Goal: Transaction & Acquisition: Download file/media

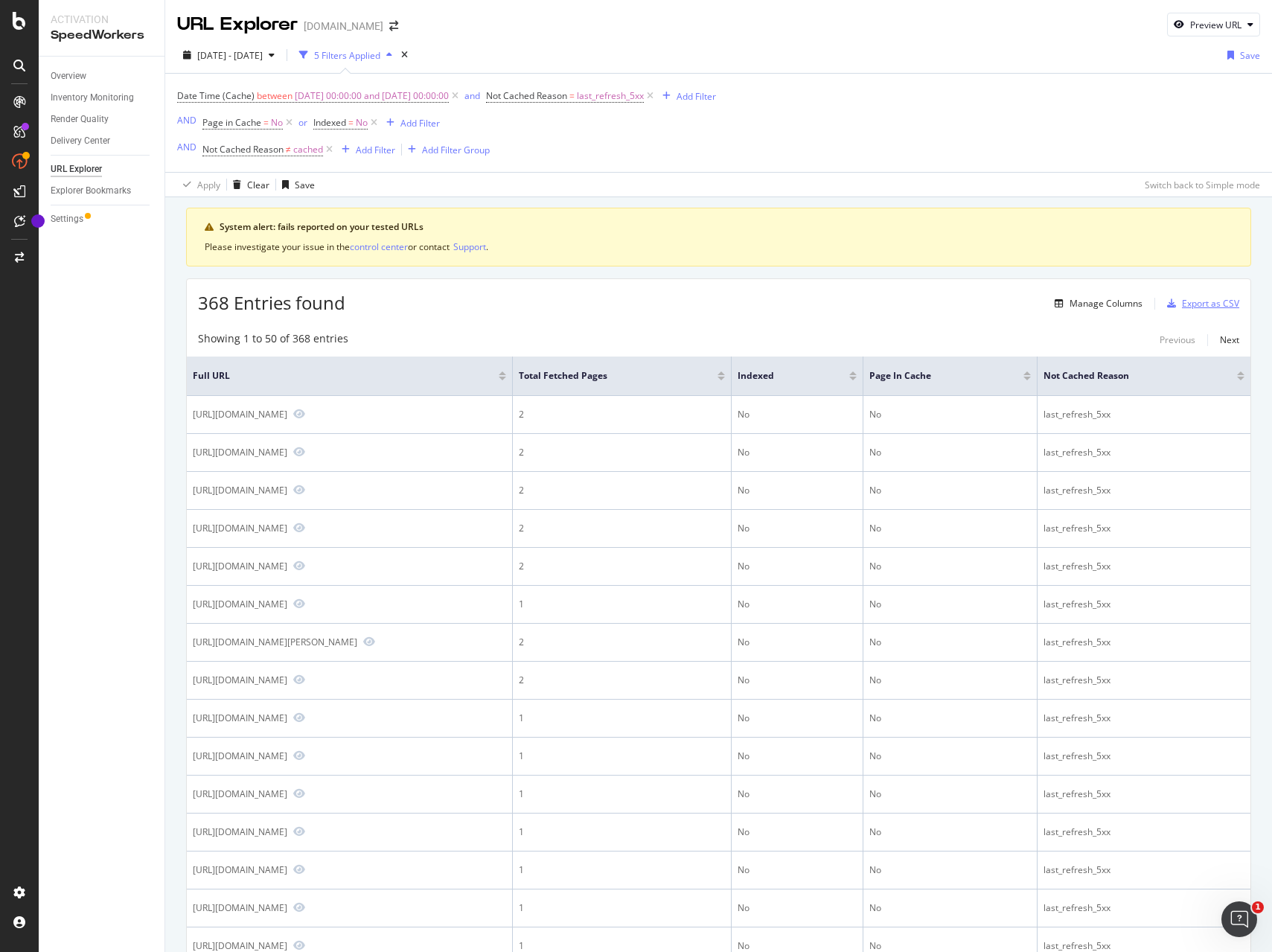
click at [1219, 304] on div "Export as CSV" at bounding box center [1211, 304] width 57 height 13
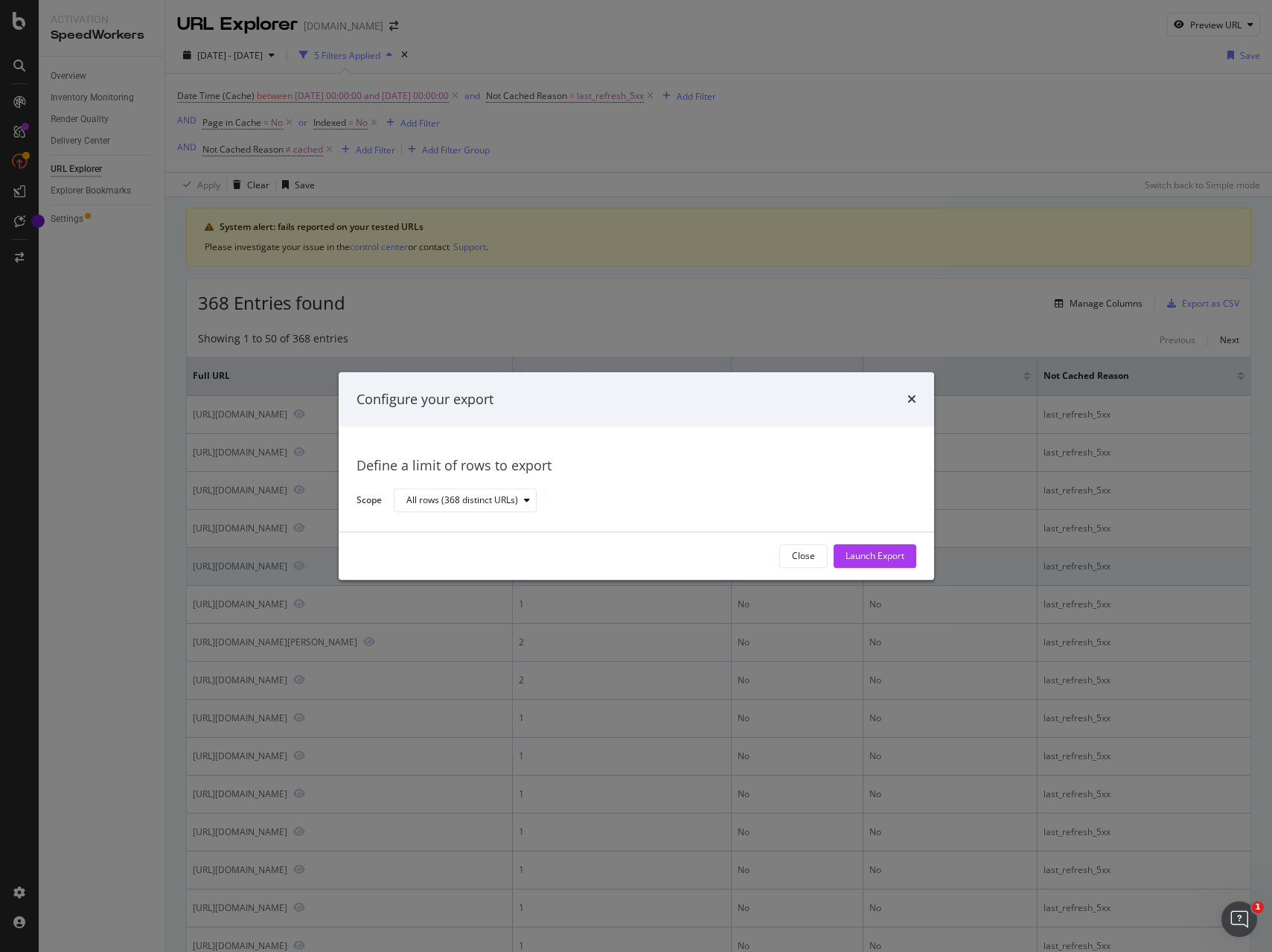
click at [870, 556] on div "Launch Export" at bounding box center [875, 557] width 59 height 13
